Goal: Task Accomplishment & Management: Manage account settings

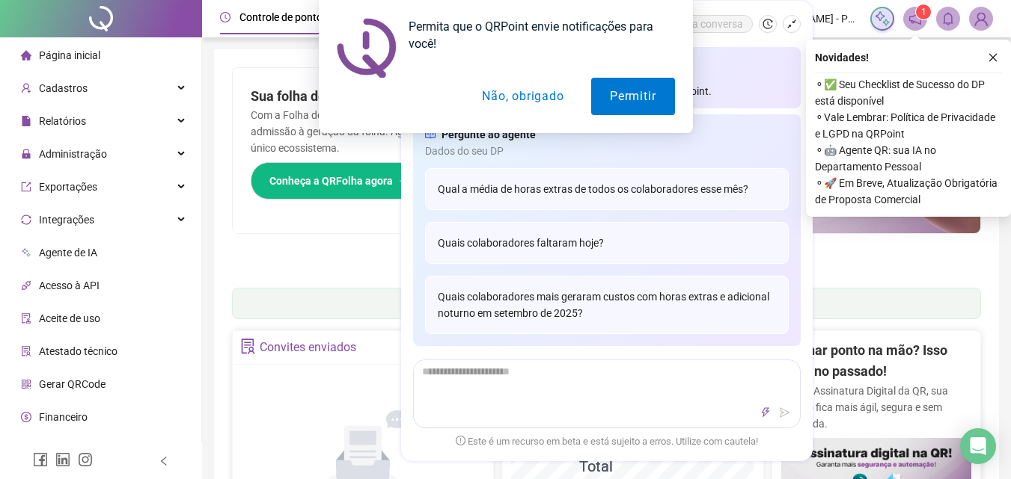
click at [553, 87] on button "Não, obrigado" at bounding box center [522, 96] width 119 height 37
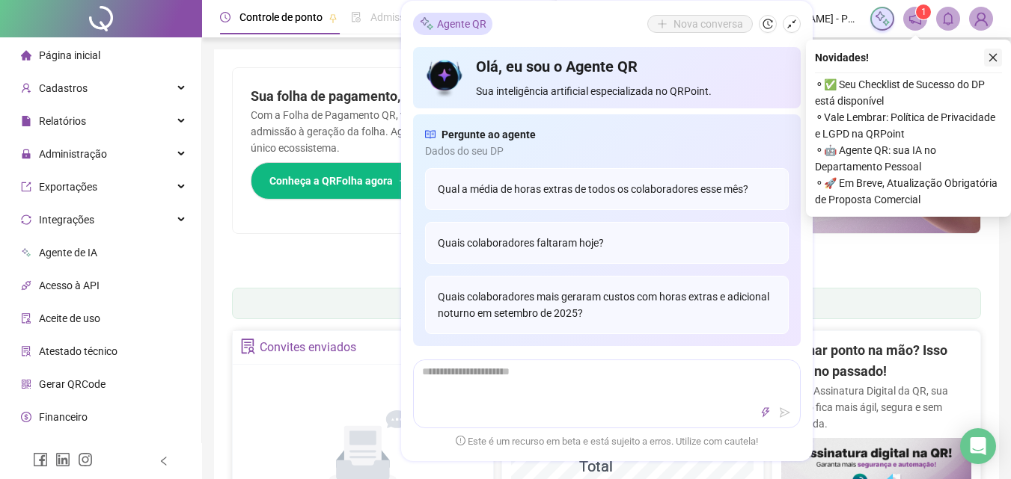
click at [992, 55] on icon "close" at bounding box center [992, 57] width 10 height 10
drag, startPoint x: 992, startPoint y: 55, endPoint x: 871, endPoint y: 98, distance: 128.7
click at [992, 55] on div "Pague o QRPoint com Cartão de Crédito Sua assinatura: mais segurança, prática e…" at bounding box center [606, 479] width 785 height 860
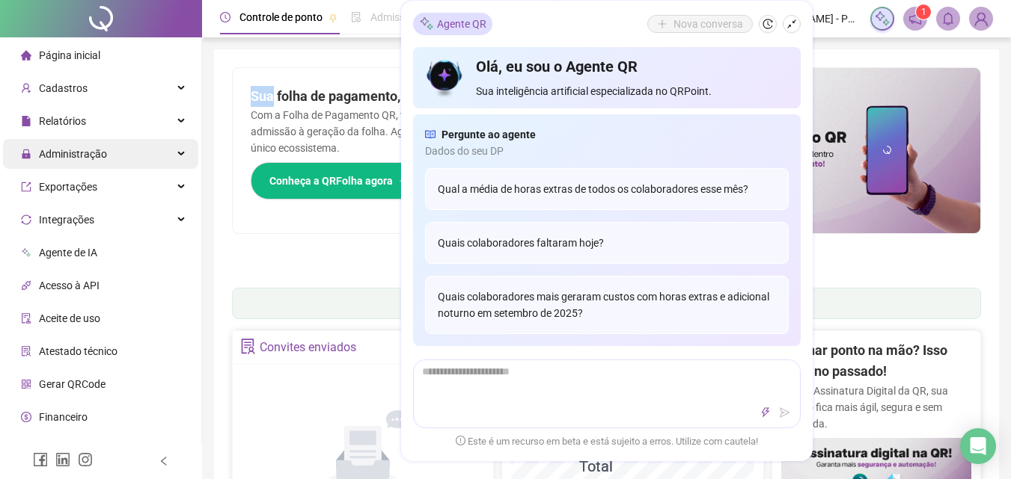
click at [172, 159] on div "Administração" at bounding box center [100, 154] width 195 height 30
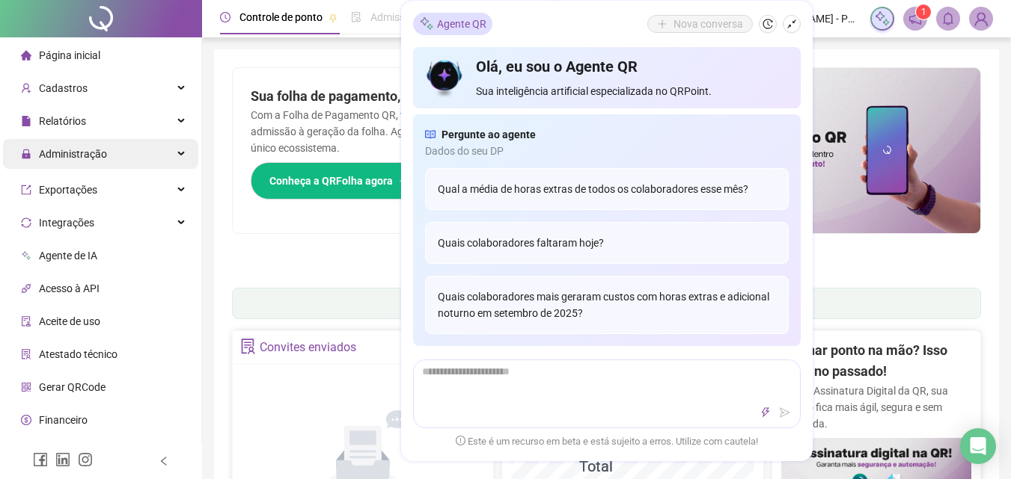
click at [172, 159] on div "Administração" at bounding box center [100, 154] width 195 height 30
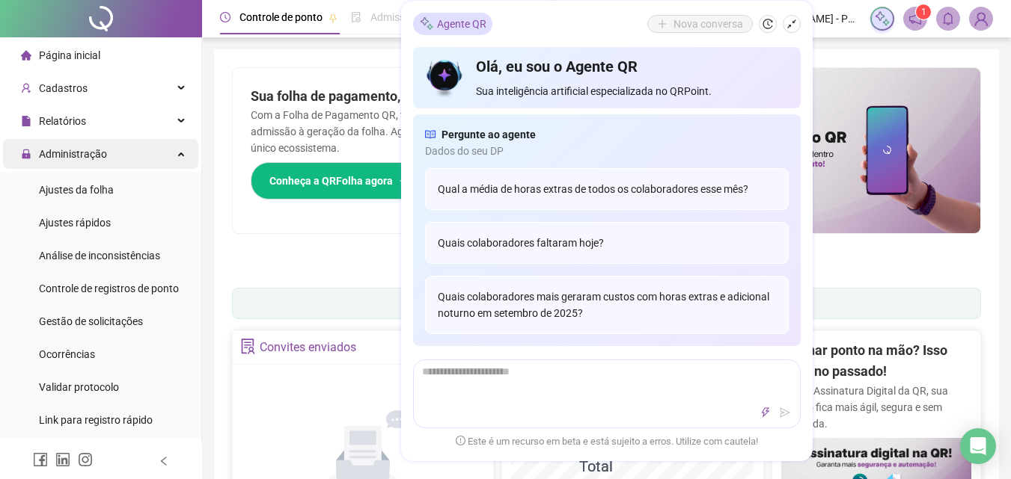
click at [163, 146] on div "Administração" at bounding box center [100, 154] width 195 height 30
click at [177, 153] on div "Administração" at bounding box center [100, 154] width 195 height 30
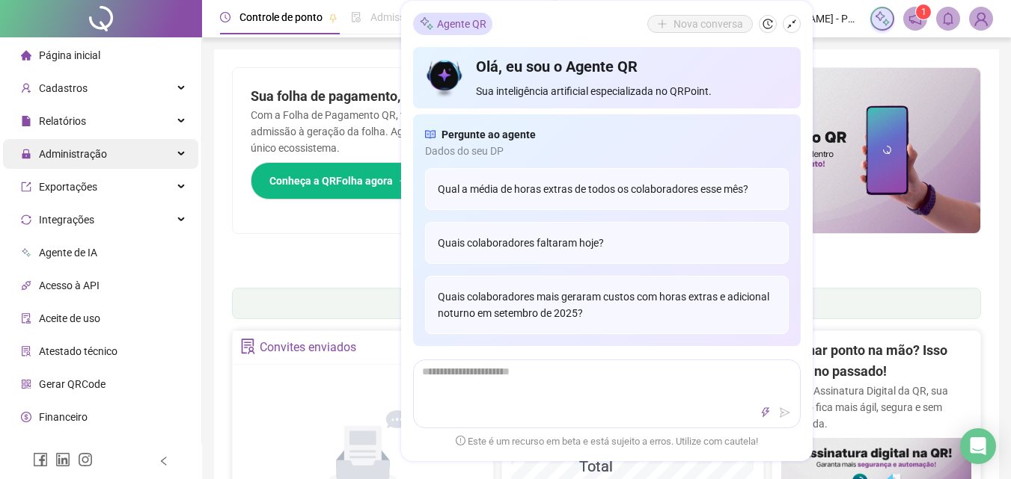
click at [177, 153] on div "Administração" at bounding box center [100, 154] width 195 height 30
click at [150, 156] on div "Administração" at bounding box center [100, 154] width 195 height 30
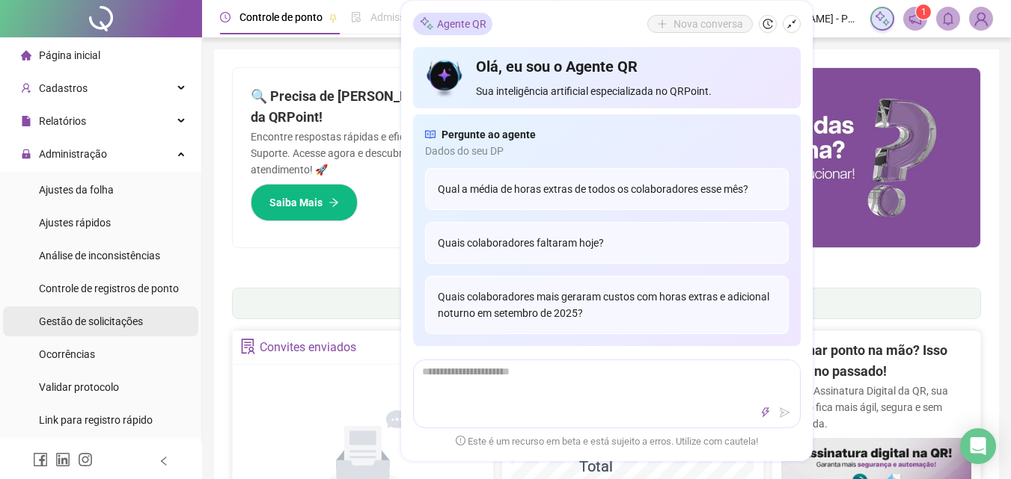
click at [86, 322] on span "Gestão de solicitações" at bounding box center [91, 322] width 104 height 12
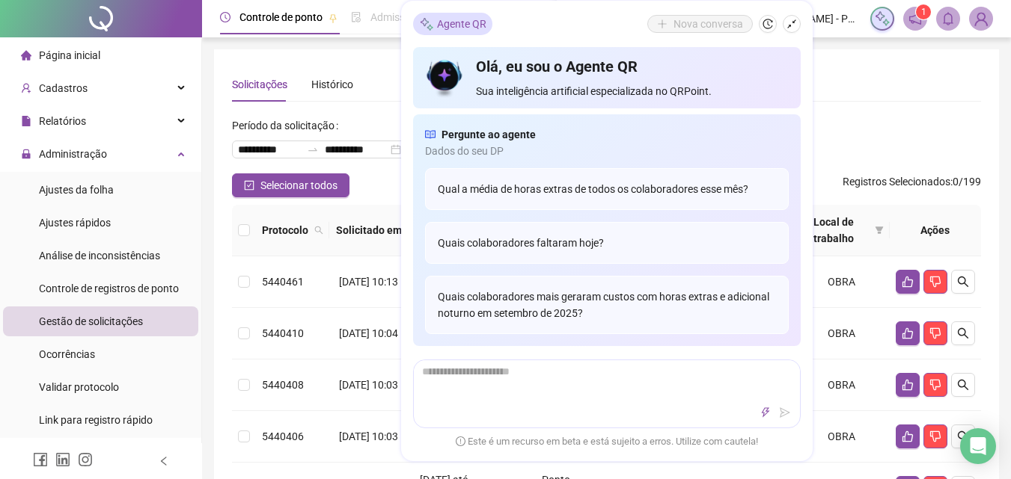
click at [791, 25] on icon "shrink" at bounding box center [791, 24] width 10 height 10
click at [792, 25] on span "[PERSON_NAME] - POLIGONUS ARQUITETURA" at bounding box center [807, 18] width 108 height 16
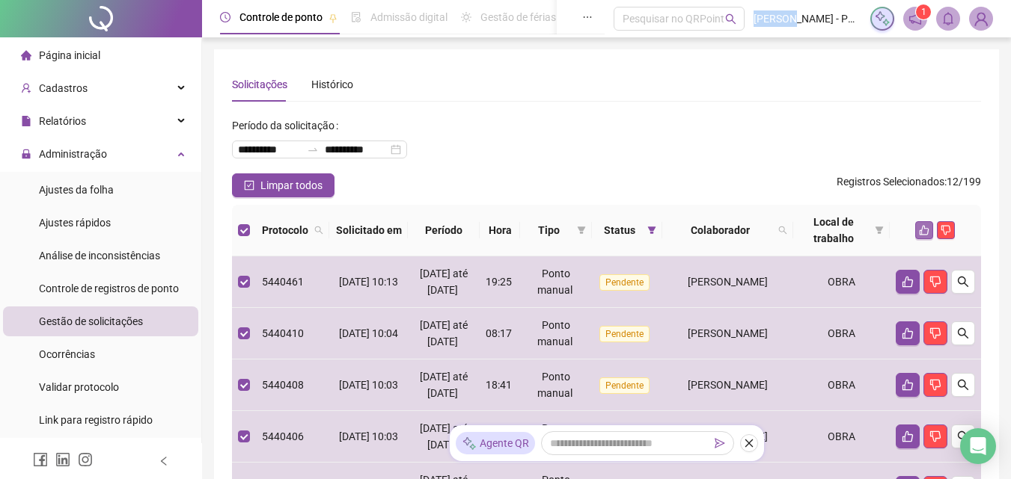
click at [924, 227] on icon "like" at bounding box center [924, 230] width 10 height 10
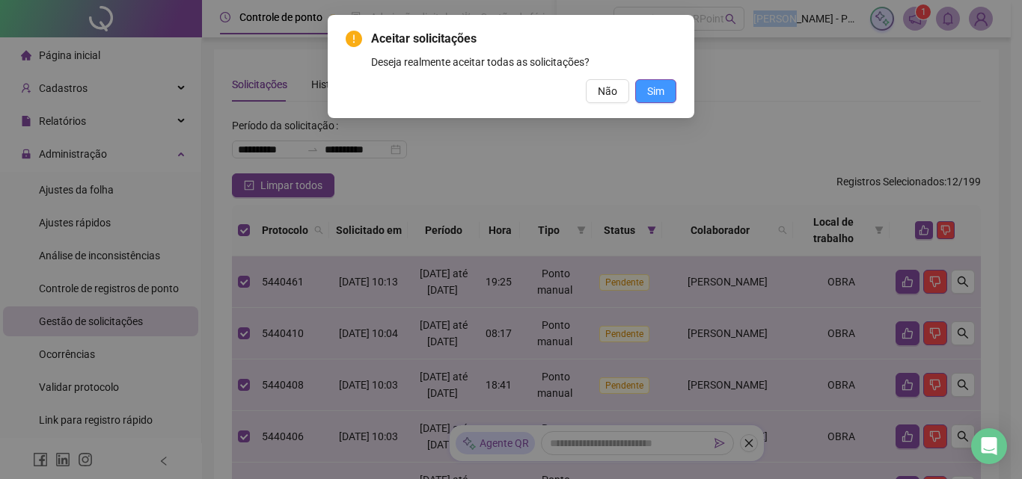
click at [658, 91] on span "Sim" at bounding box center [655, 91] width 17 height 16
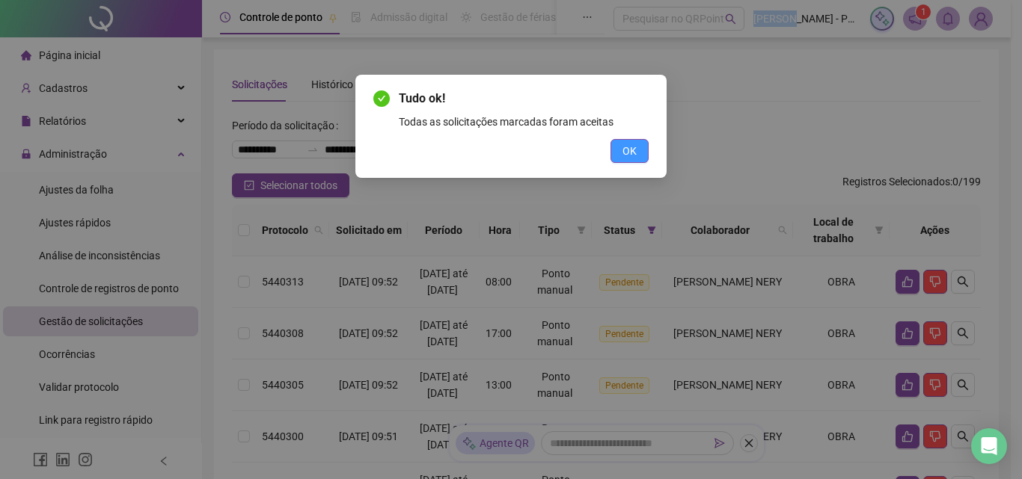
click at [633, 149] on span "OK" at bounding box center [629, 151] width 14 height 16
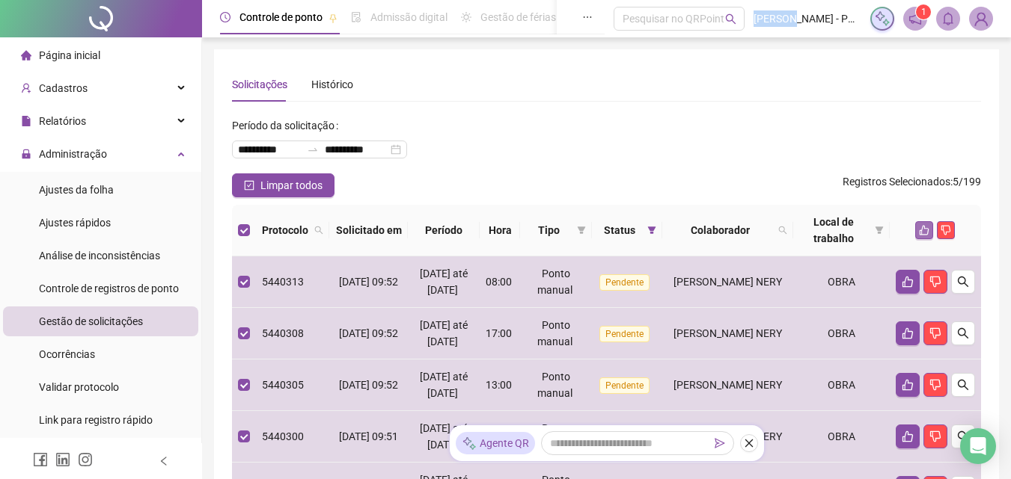
click at [927, 233] on icon "like" at bounding box center [924, 230] width 10 height 10
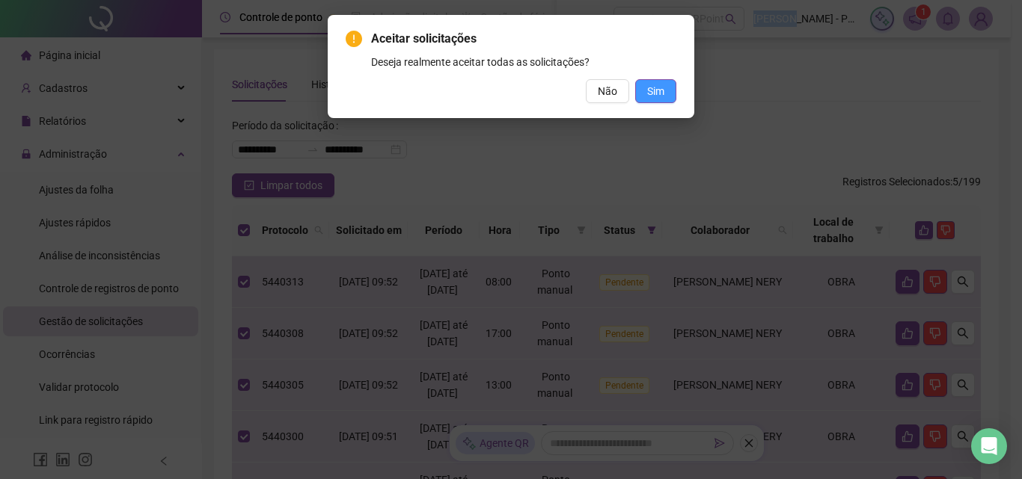
click at [654, 89] on span "Sim" at bounding box center [655, 91] width 17 height 16
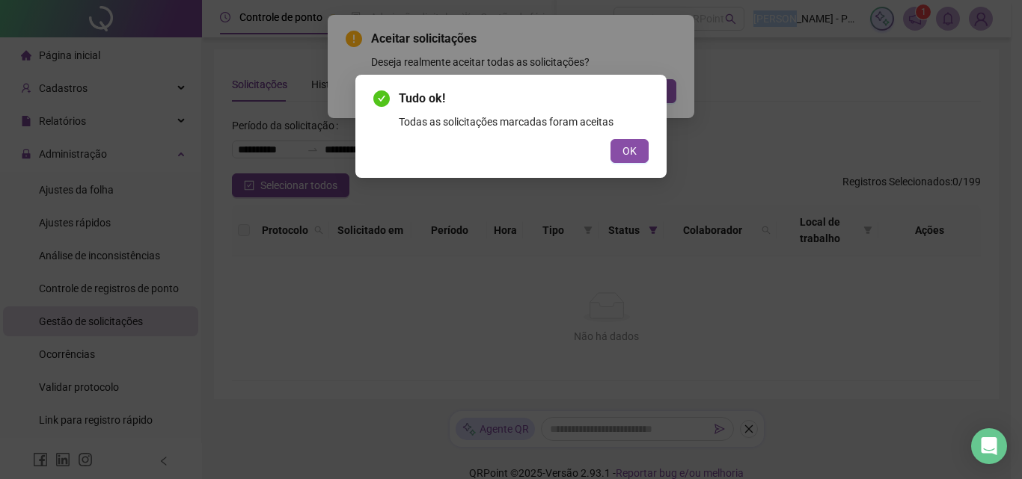
drag, startPoint x: 625, startPoint y: 151, endPoint x: 633, endPoint y: 128, distance: 24.4
click at [625, 147] on span "OK" at bounding box center [629, 151] width 14 height 16
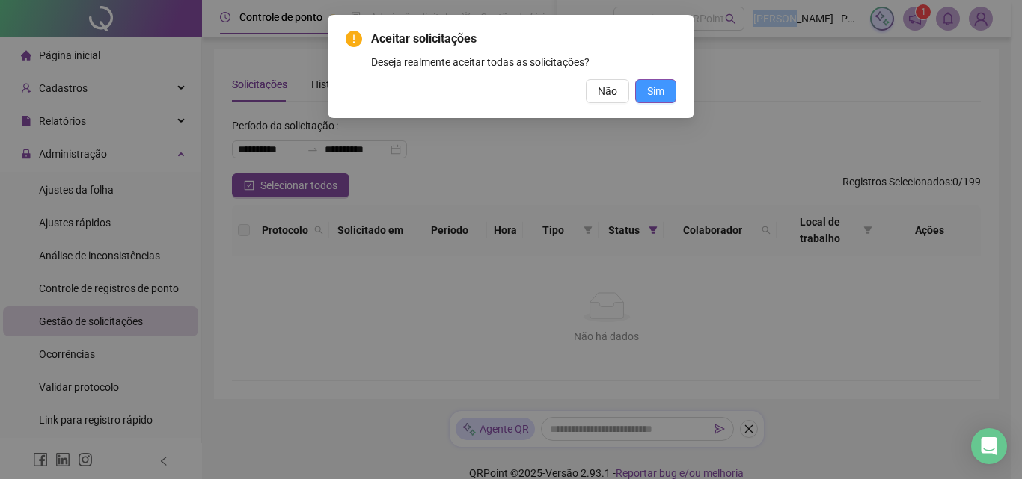
click at [650, 93] on span "Sim" at bounding box center [655, 91] width 17 height 16
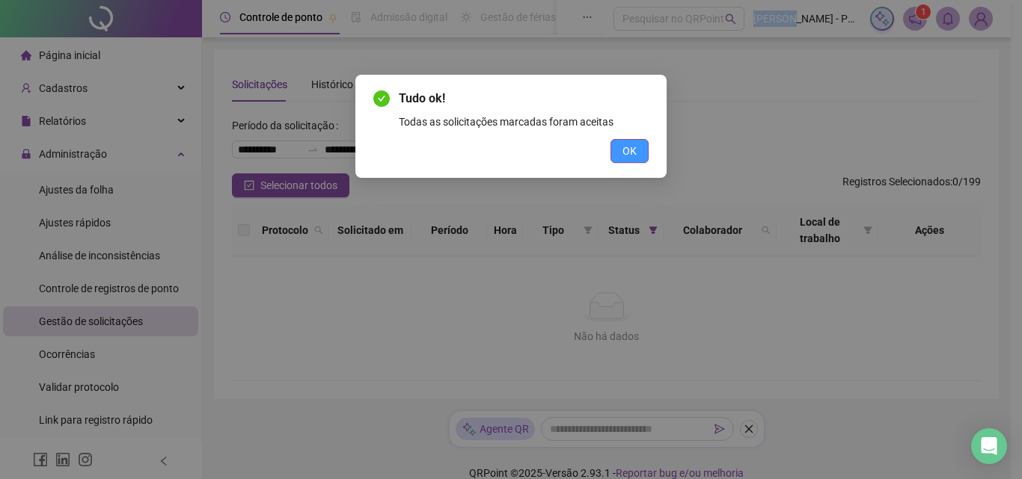
click at [620, 150] on button "OK" at bounding box center [629, 151] width 38 height 24
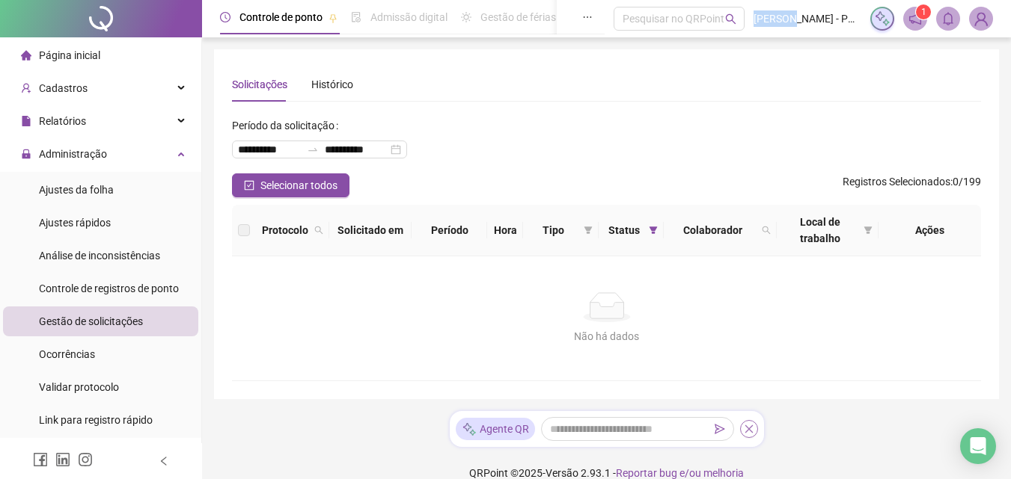
click at [748, 426] on icon "close" at bounding box center [748, 429] width 10 height 10
click at [748, 426] on div "**********" at bounding box center [606, 250] width 809 height 500
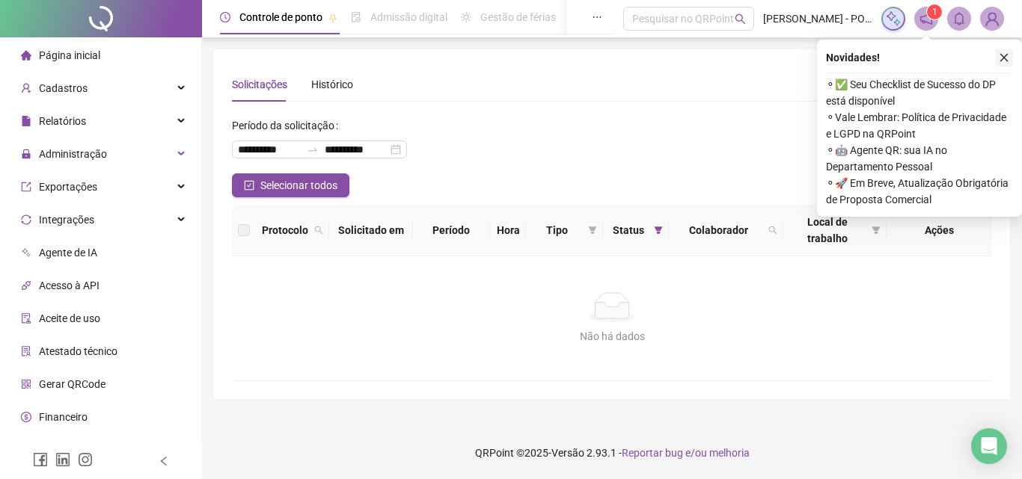
click at [1008, 62] on icon "close" at bounding box center [1004, 57] width 10 height 10
click at [163, 153] on div "Administração" at bounding box center [100, 154] width 195 height 30
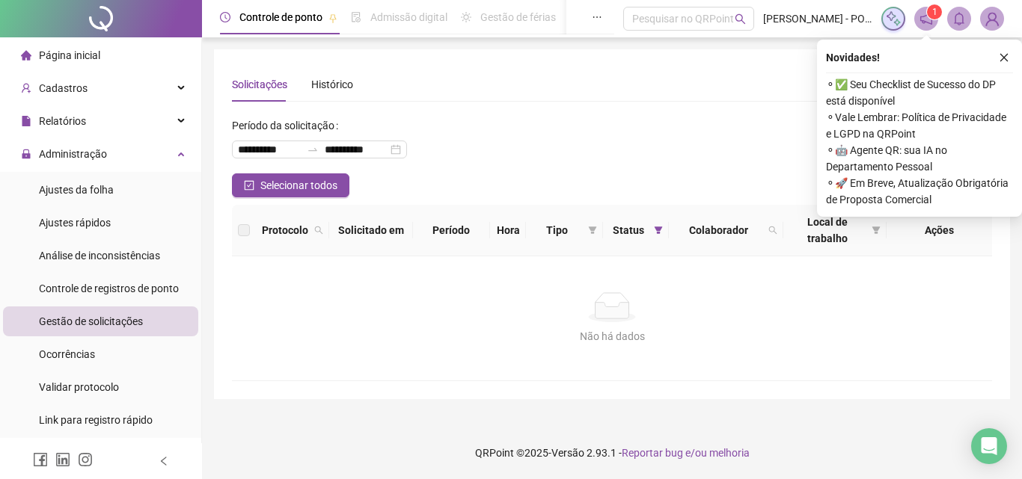
drag, startPoint x: 117, startPoint y: 318, endPoint x: 141, endPoint y: 311, distance: 24.1
click at [117, 319] on span "Gestão de solicitações" at bounding box center [91, 322] width 104 height 12
click at [999, 58] on icon "close" at bounding box center [1004, 57] width 10 height 10
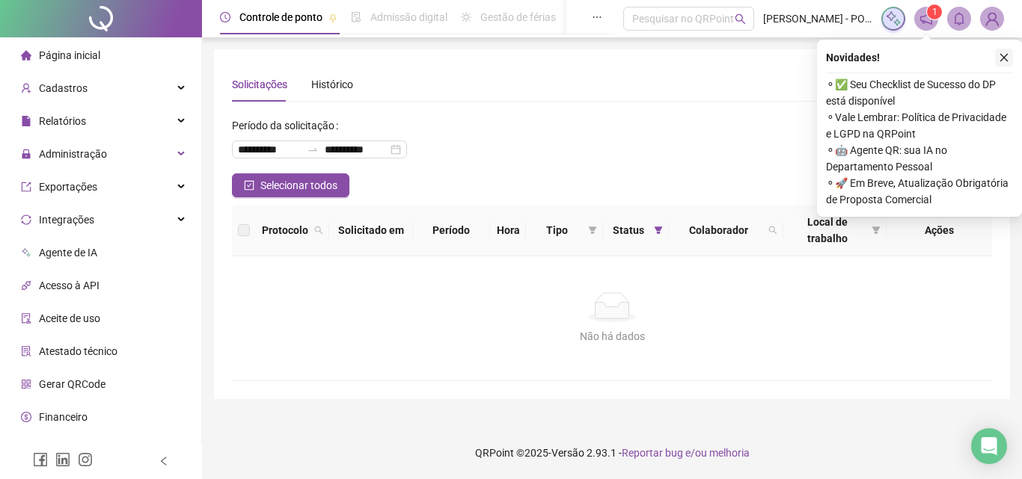
click at [1006, 54] on icon "close" at bounding box center [1004, 57] width 10 height 10
